Goal: Find specific page/section: Find specific page/section

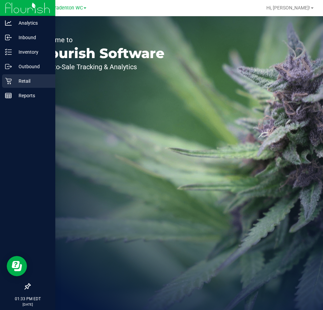
click at [15, 82] on p "Retail" at bounding box center [32, 81] width 41 height 8
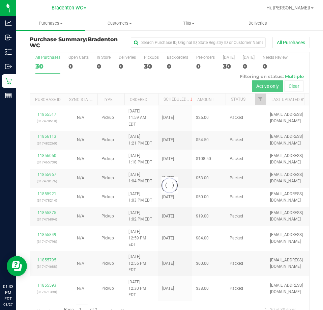
click at [172, 86] on div at bounding box center [169, 185] width 279 height 266
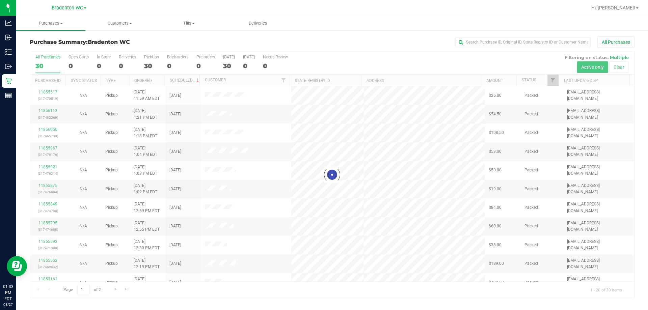
click at [90, 10] on div "Bradenton WC" at bounding box center [69, 8] width 99 height 10
click at [84, 7] on span at bounding box center [85, 7] width 3 height 1
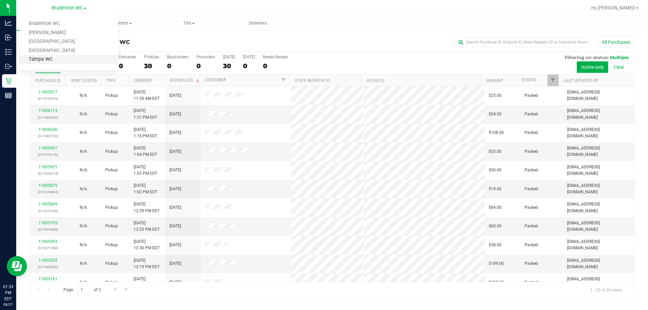
click at [56, 57] on link "Tampa WC" at bounding box center [69, 59] width 99 height 9
